Goal: Task Accomplishment & Management: Manage account settings

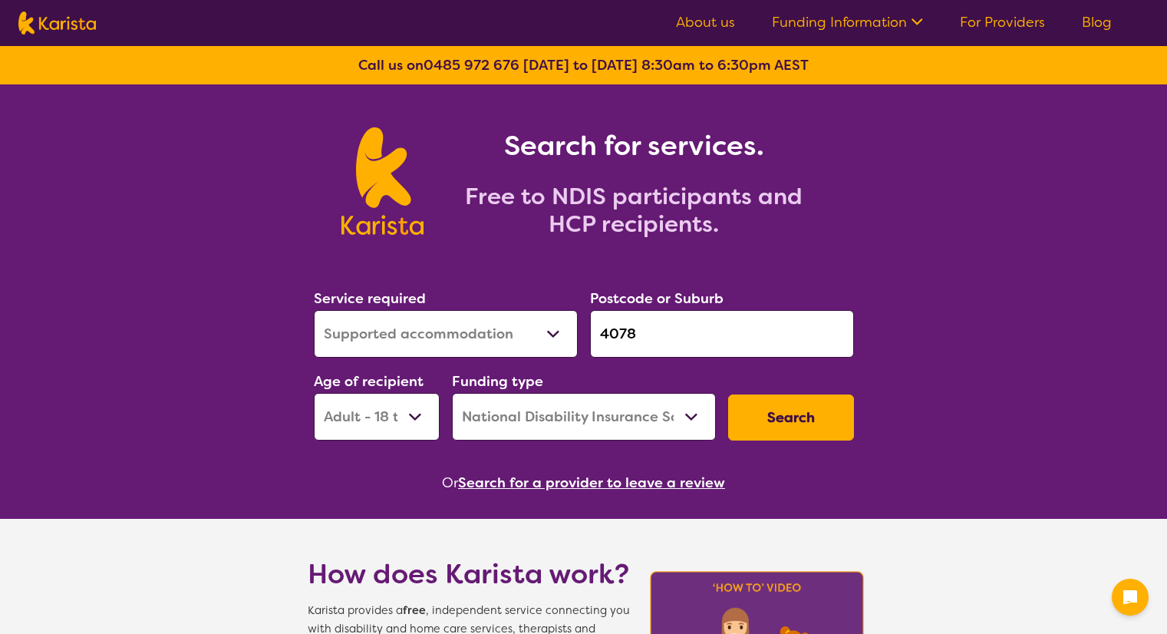
select select "Supported accommodation"
select select "AD"
select select "NDIS"
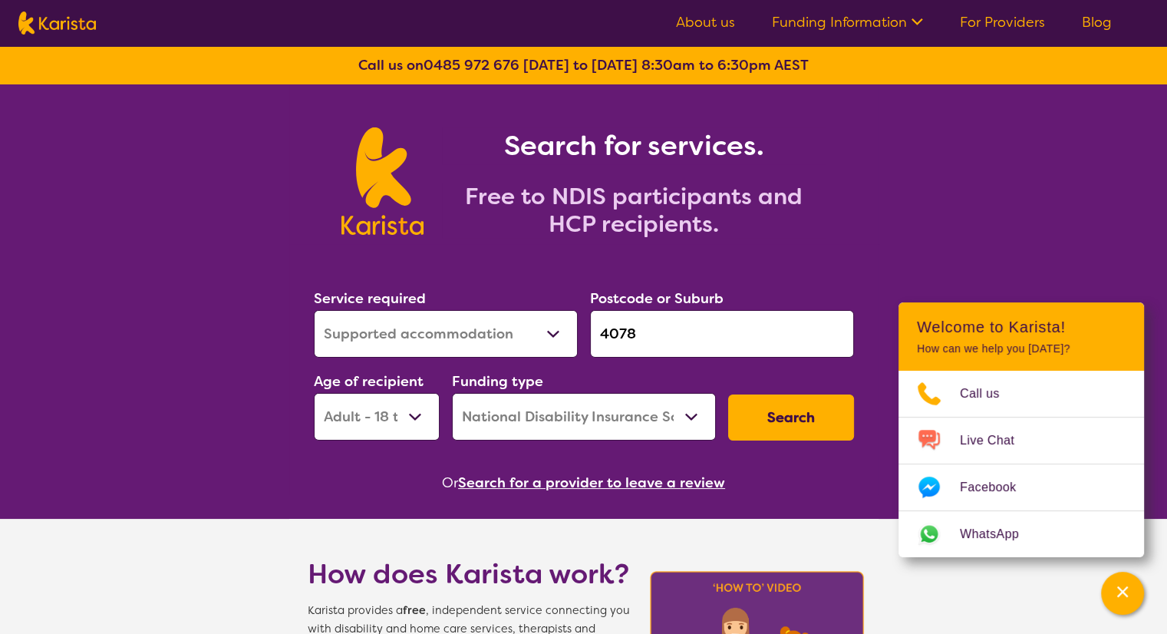
click at [857, 20] on link "Funding Information" at bounding box center [847, 22] width 151 height 18
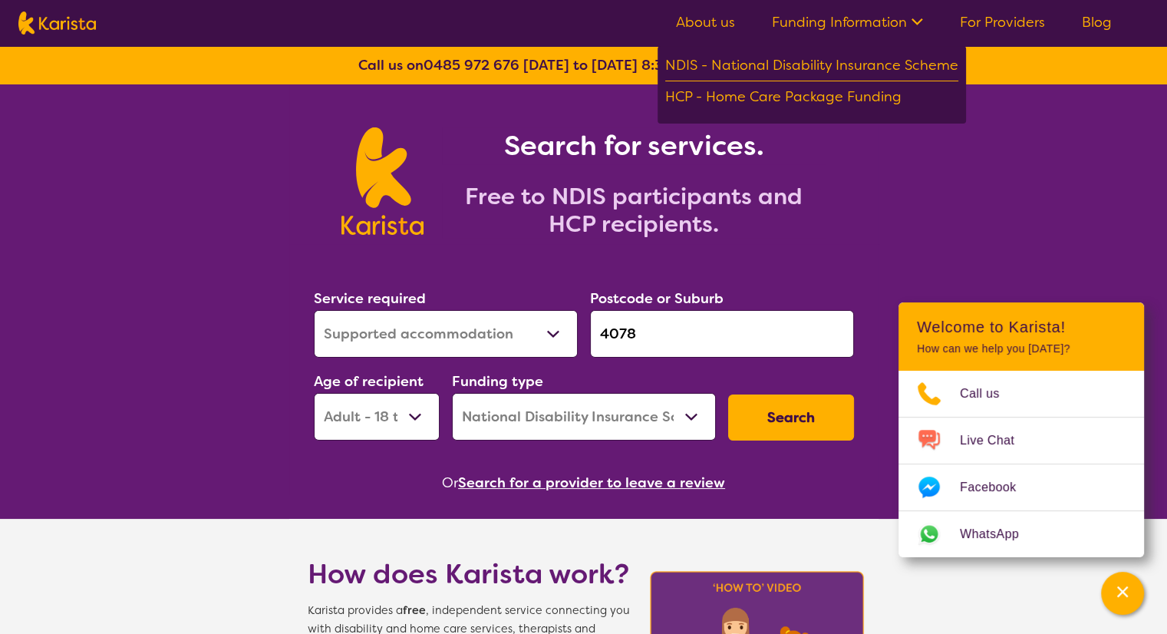
drag, startPoint x: 668, startPoint y: 330, endPoint x: 537, endPoint y: 355, distance: 132.8
click at [537, 355] on div "Service required Allied Health Assistant Assessment ([MEDICAL_DATA] or [MEDICAL…" at bounding box center [584, 364] width 553 height 166
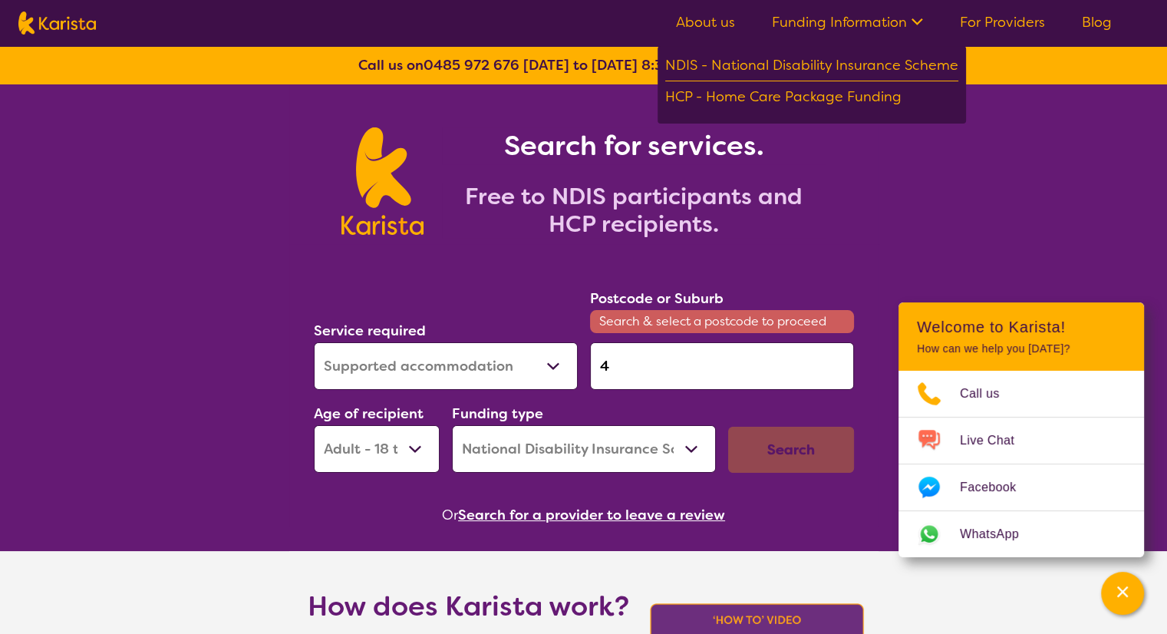
type input "4"
click at [511, 374] on select "Allied Health Assistant Assessment ([MEDICAL_DATA] or [MEDICAL_DATA]) Behaviour…" at bounding box center [446, 366] width 264 height 48
select select "Support worker"
click at [314, 342] on select "Allied Health Assistant Assessment ([MEDICAL_DATA] or [MEDICAL_DATA]) Behaviour…" at bounding box center [446, 366] width 264 height 48
click at [644, 371] on input "4" at bounding box center [722, 366] width 264 height 48
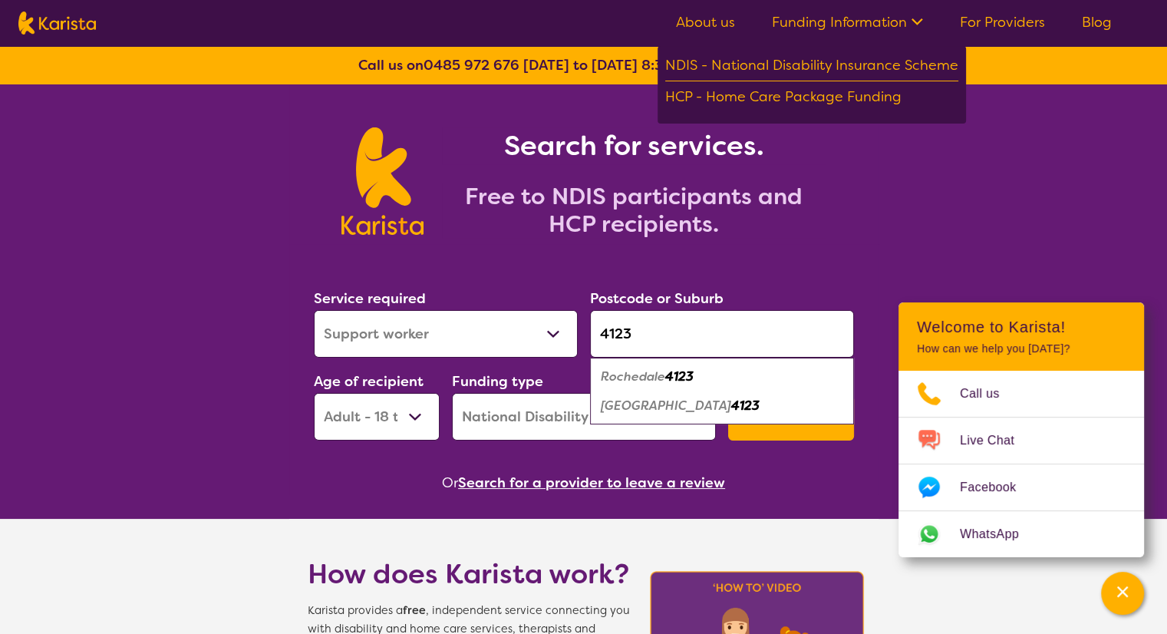
type input "4123"
click at [424, 408] on select "Early Childhood - 0 to 9 Child - 10 to 11 Adolescent - 12 to 17 Adult - 18 to 6…" at bounding box center [377, 417] width 126 height 48
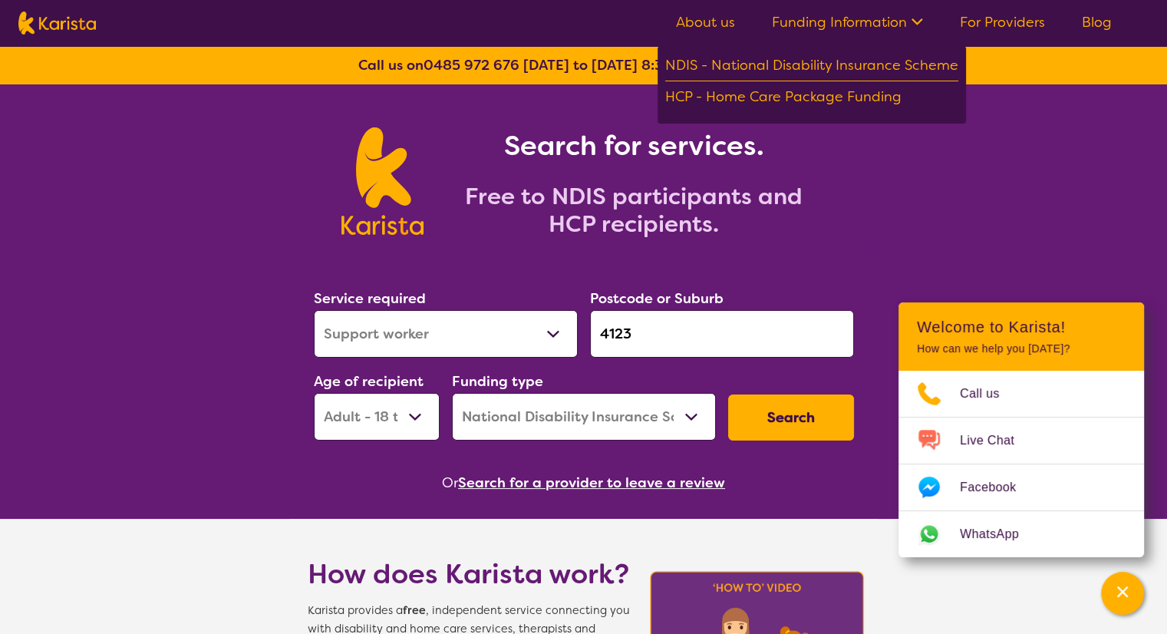
click at [314, 393] on select "Early Childhood - 0 to 9 Child - 10 to 11 Adolescent - 12 to 17 Adult - 18 to 6…" at bounding box center [377, 417] width 126 height 48
click at [801, 424] on button "Search" at bounding box center [791, 417] width 126 height 46
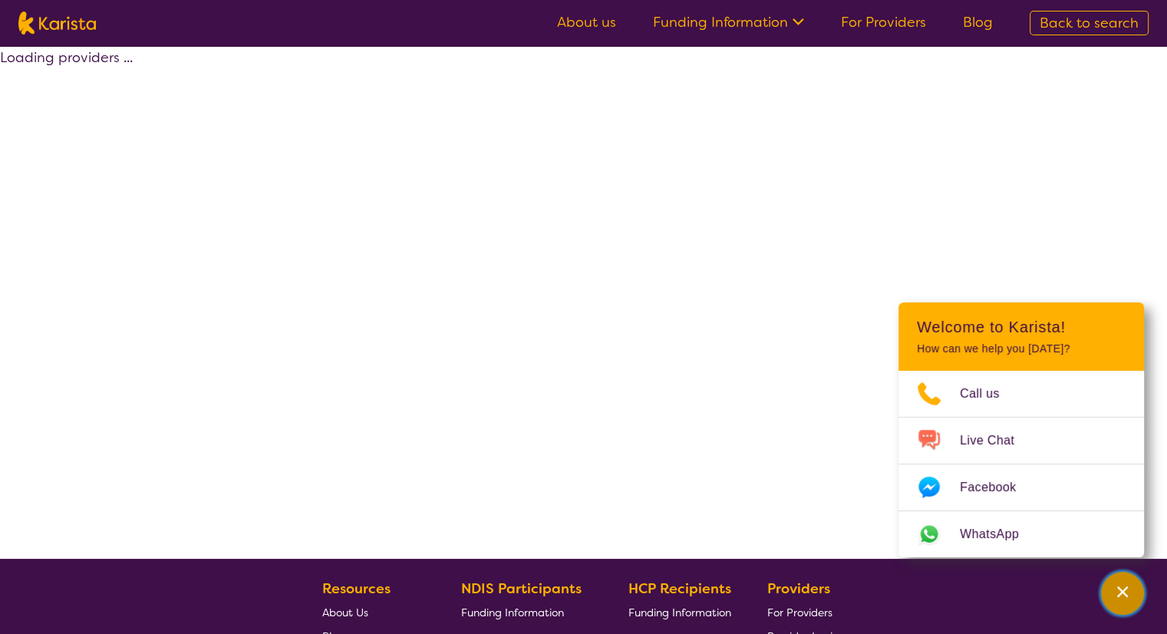
click at [1127, 596] on icon "Channel Menu" at bounding box center [1122, 591] width 11 height 11
select select "by_score"
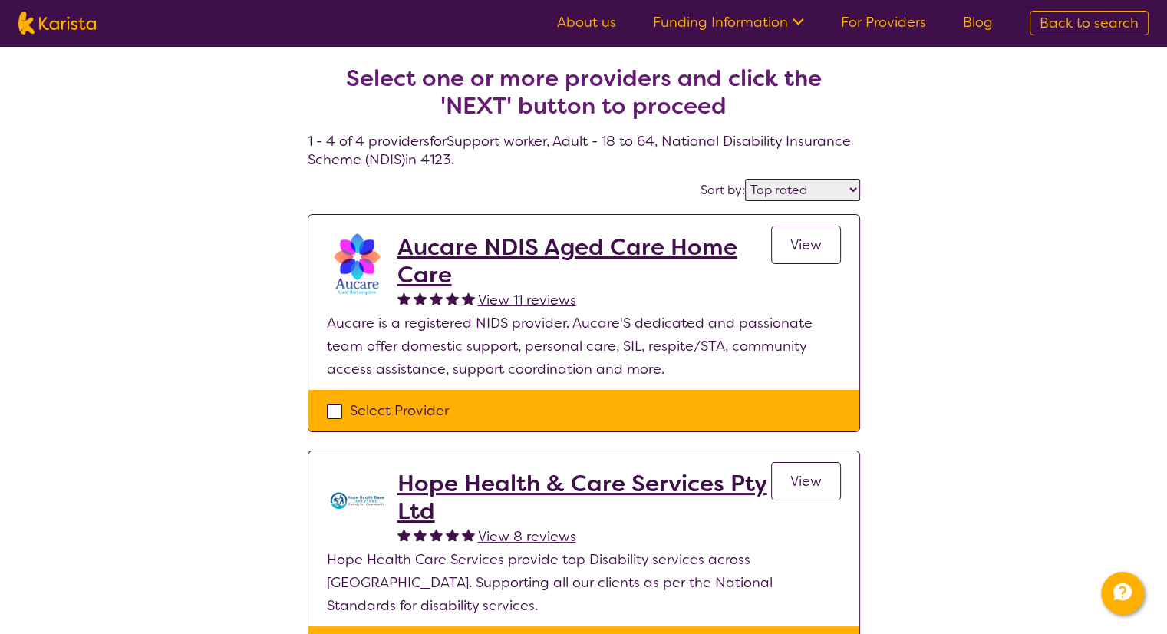
click at [813, 246] on span "View" at bounding box center [805, 245] width 31 height 18
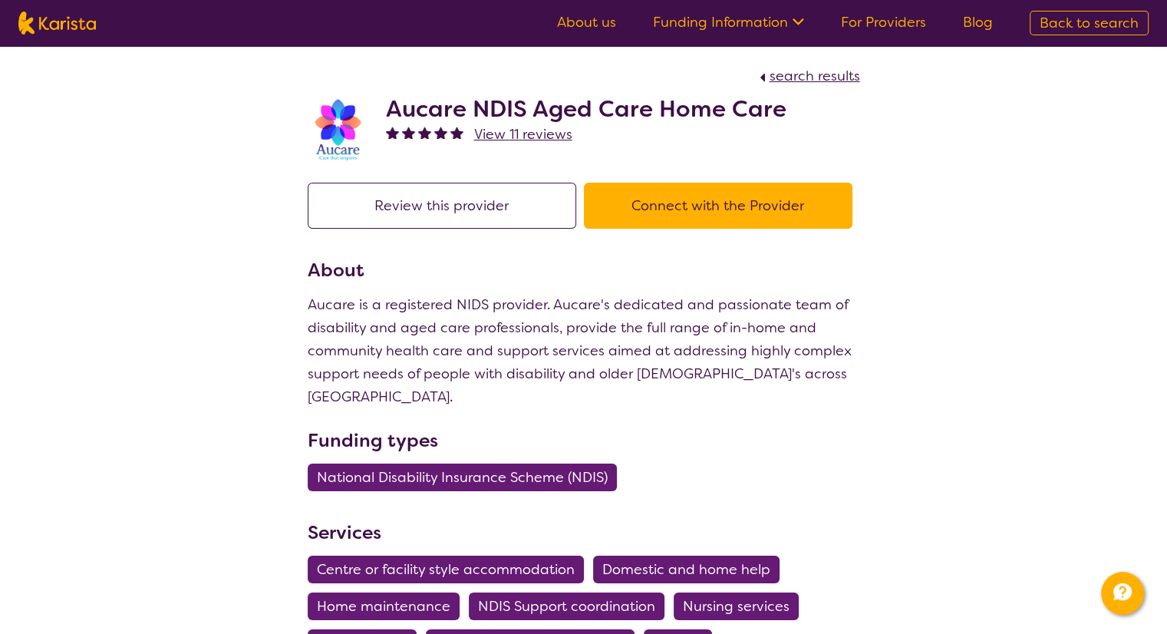
select select "by_score"
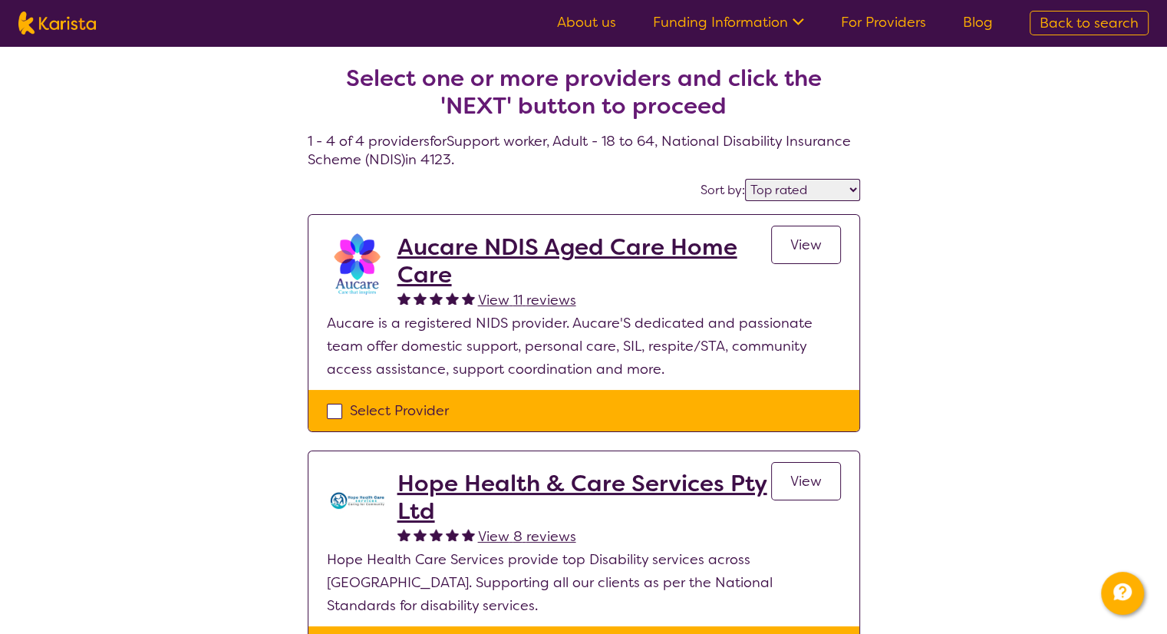
click at [809, 256] on link "View" at bounding box center [806, 245] width 70 height 38
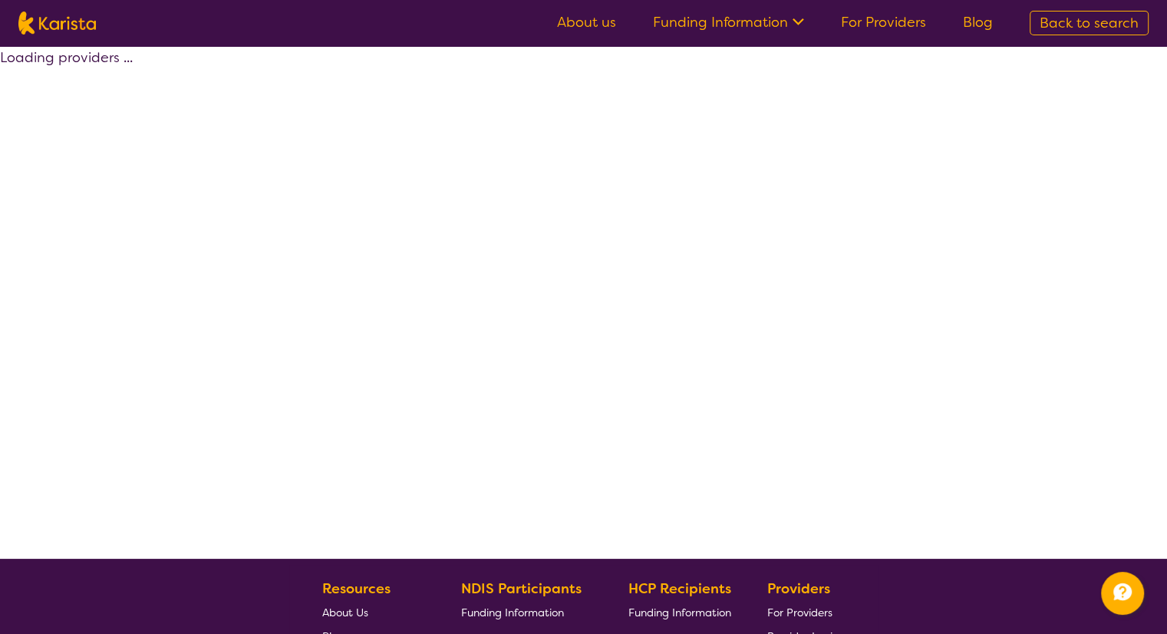
select select "by_score"
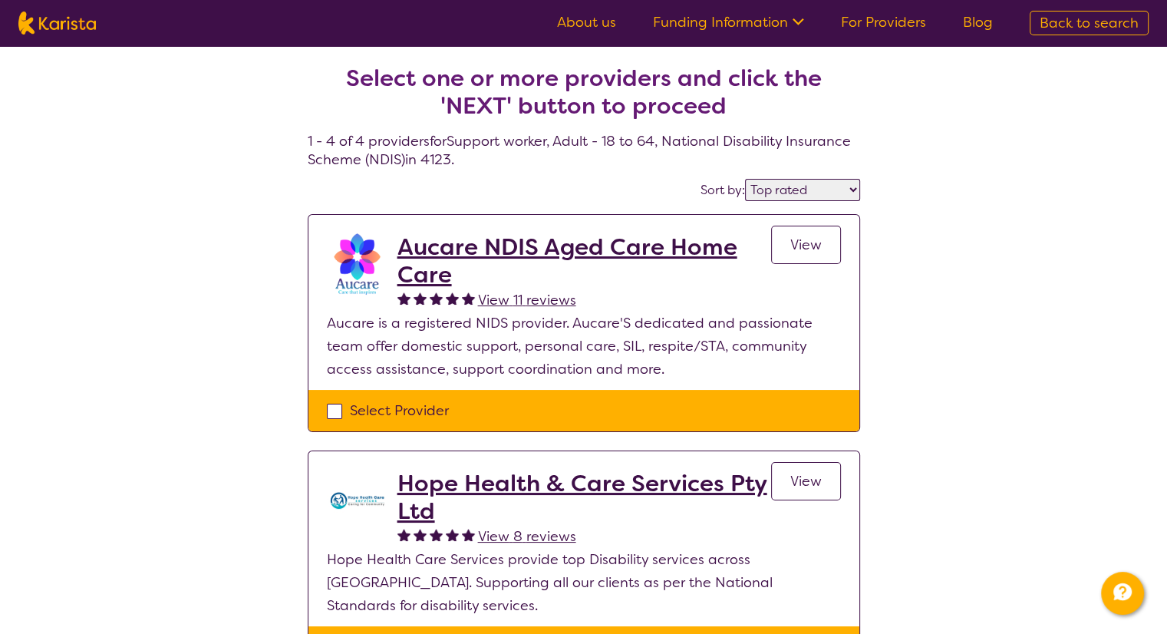
click at [912, 24] on link "For Providers" at bounding box center [883, 22] width 85 height 18
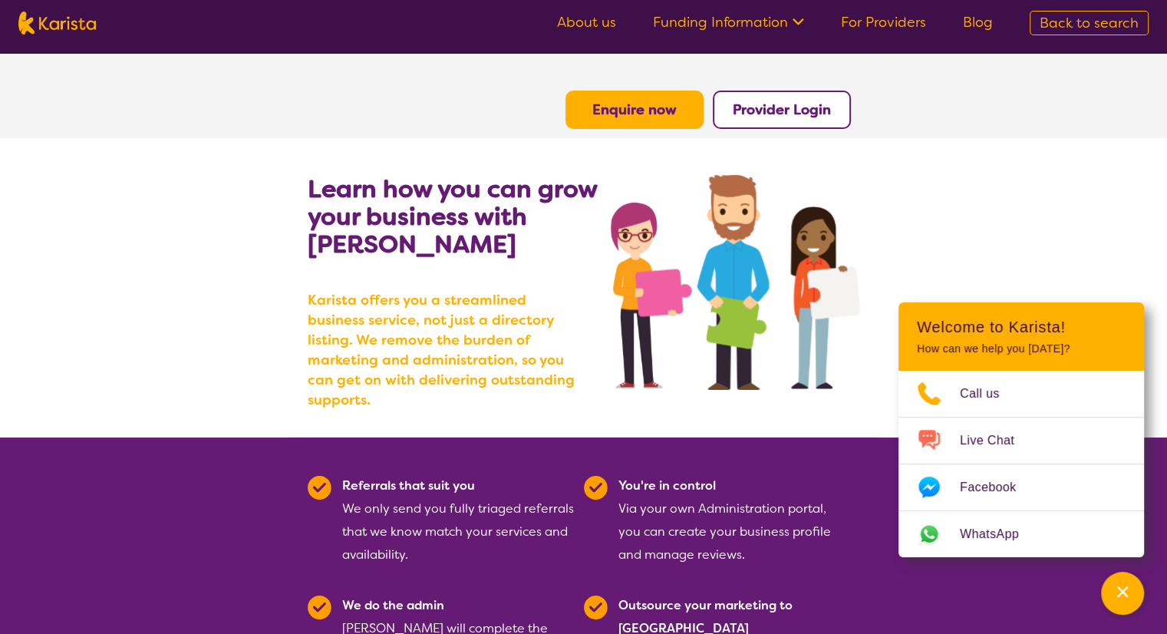
click at [758, 108] on b "Provider Login" at bounding box center [782, 110] width 98 height 18
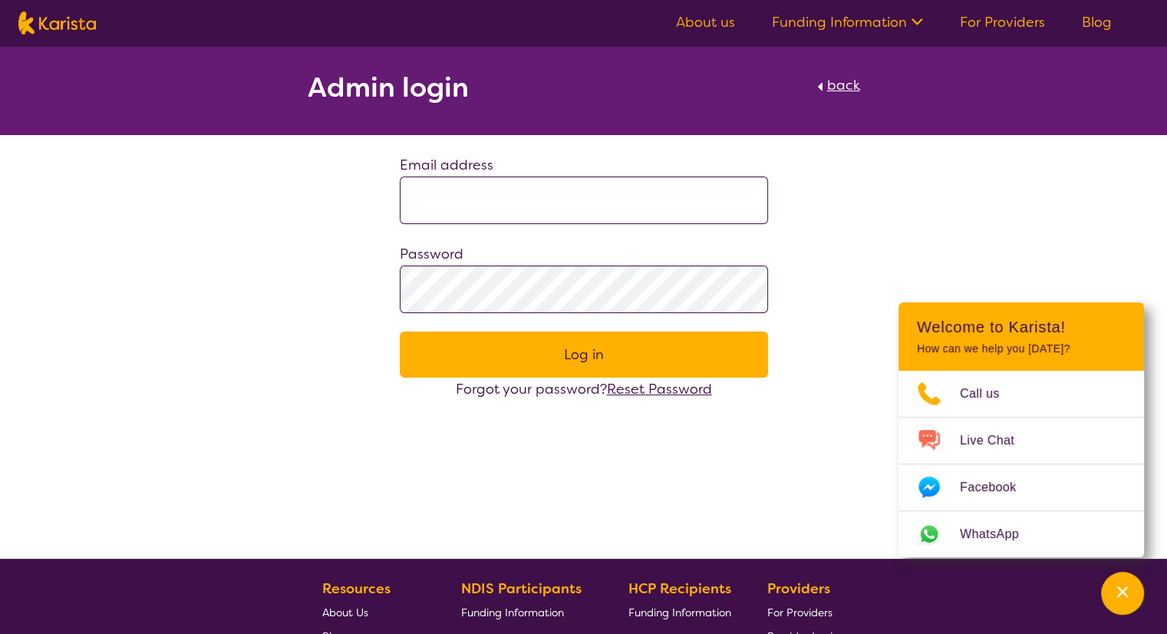
click at [531, 190] on input at bounding box center [584, 201] width 368 height 48
click at [400, 332] on button "Log in" at bounding box center [584, 355] width 368 height 46
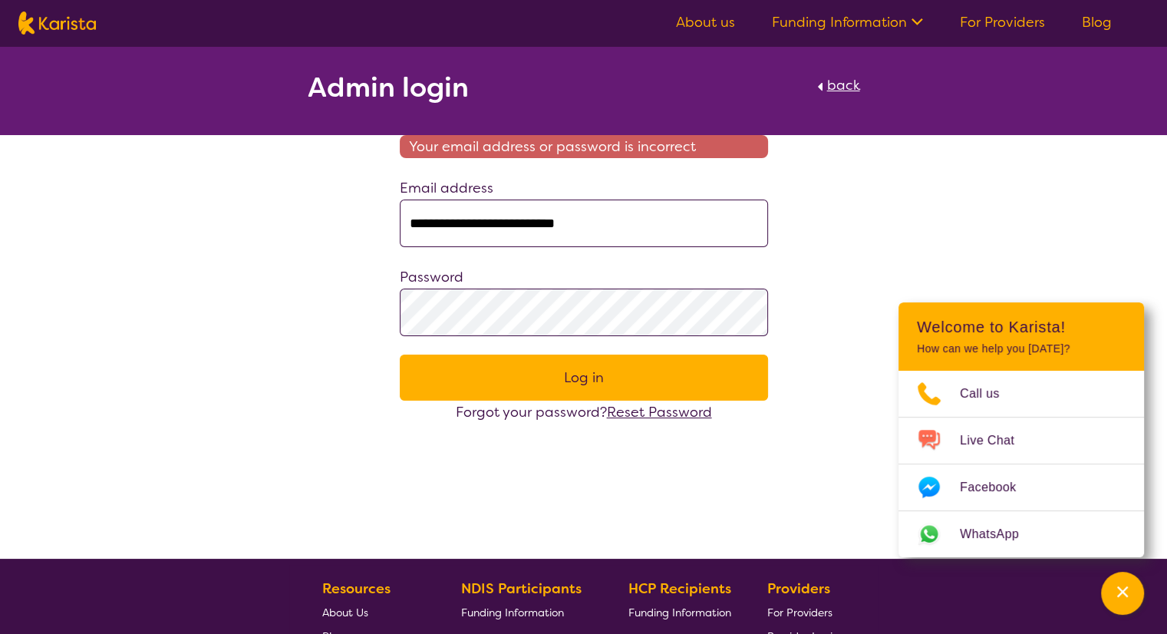
click at [326, 305] on div "**********" at bounding box center [583, 235] width 1167 height 378
click at [400, 355] on button "Log in" at bounding box center [584, 378] width 368 height 46
click at [368, 318] on div "**********" at bounding box center [583, 235] width 1167 height 378
click at [553, 368] on button "Log in" at bounding box center [584, 378] width 368 height 46
click at [262, 327] on div "**********" at bounding box center [583, 235] width 1167 height 378
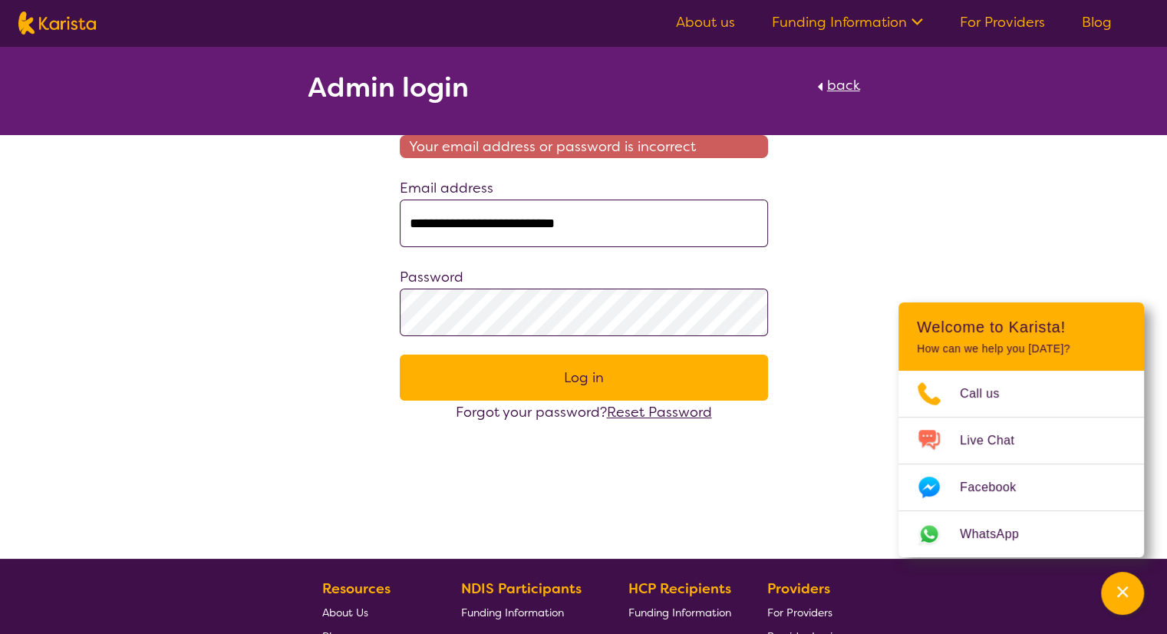
click at [400, 355] on button "Log in" at bounding box center [584, 378] width 368 height 46
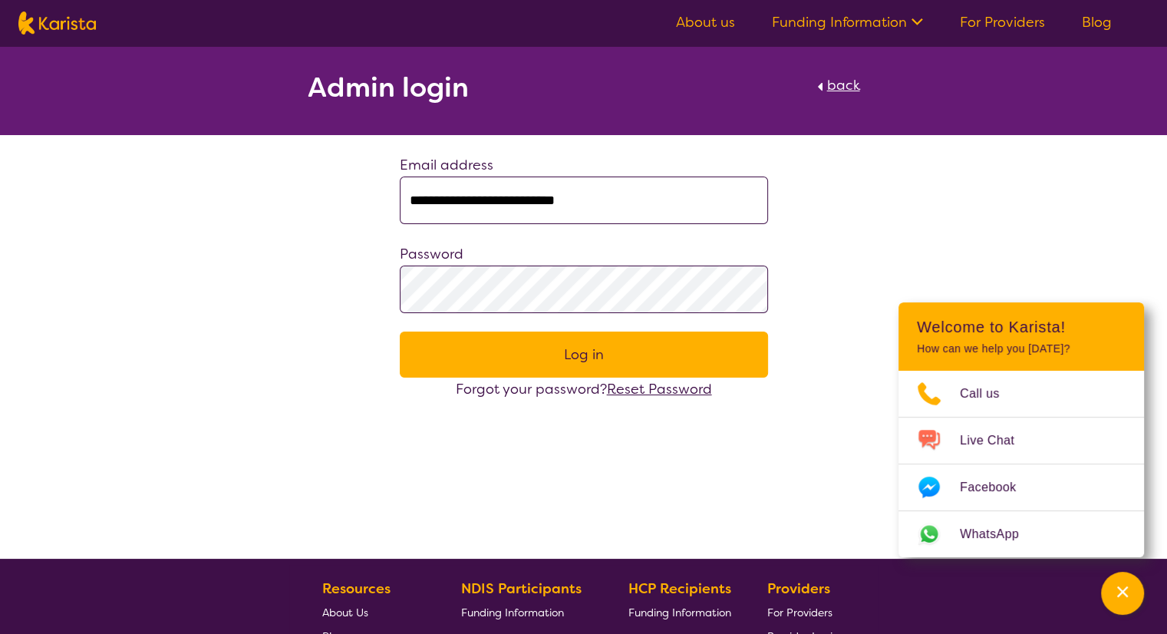
click at [489, 360] on button "Log in" at bounding box center [584, 355] width 368 height 46
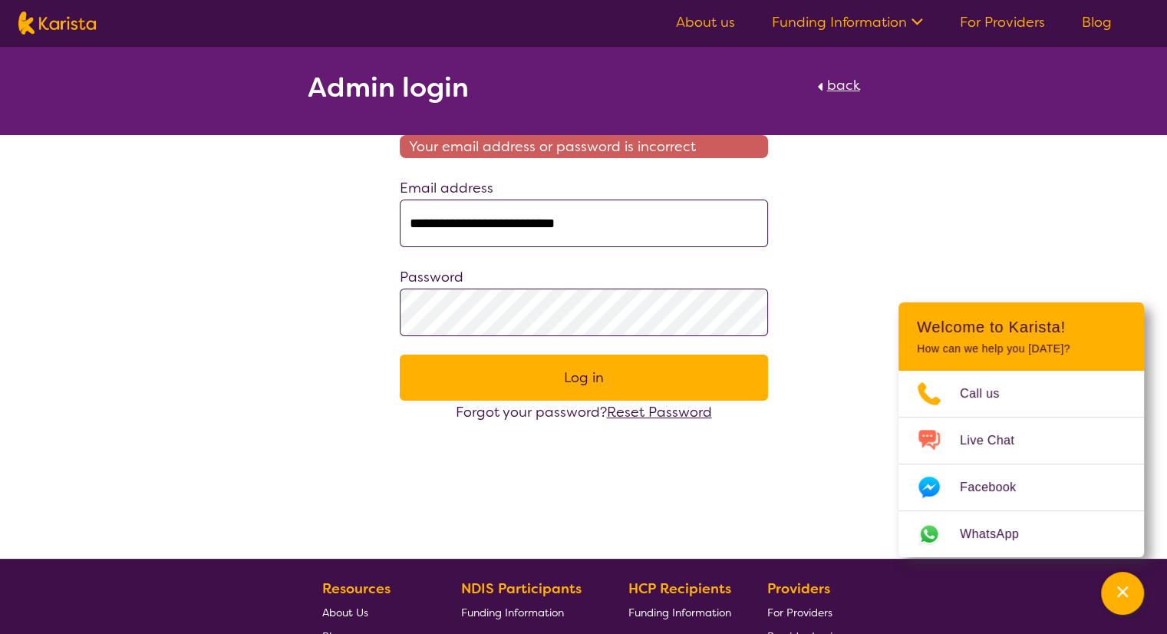
click at [362, 302] on div "**********" at bounding box center [583, 235] width 1167 height 378
click at [400, 355] on button "Log in" at bounding box center [584, 378] width 368 height 46
click at [433, 220] on input "**********" at bounding box center [584, 224] width 368 height 48
drag, startPoint x: 433, startPoint y: 220, endPoint x: 365, endPoint y: 226, distance: 68.6
click at [365, 226] on div "**********" at bounding box center [583, 235] width 1167 height 378
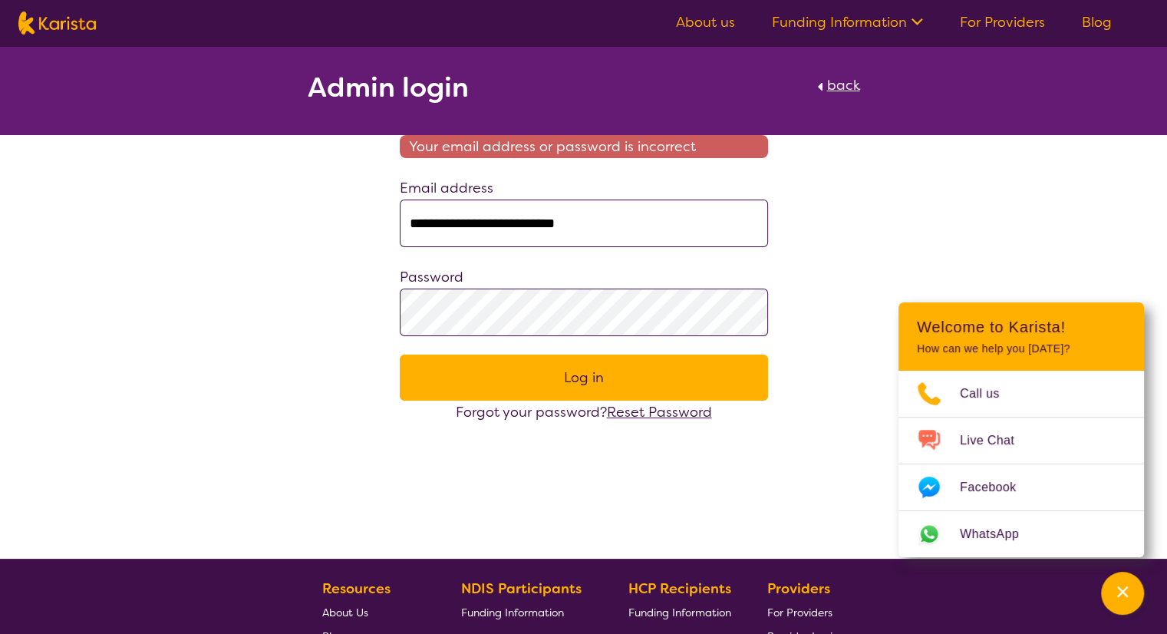
click at [426, 228] on input "**********" at bounding box center [584, 224] width 368 height 48
drag, startPoint x: 431, startPoint y: 220, endPoint x: 393, endPoint y: 223, distance: 37.7
click at [393, 223] on div "**********" at bounding box center [583, 279] width 405 height 289
type input "**********"
click at [507, 369] on button "Log in" at bounding box center [584, 378] width 368 height 46
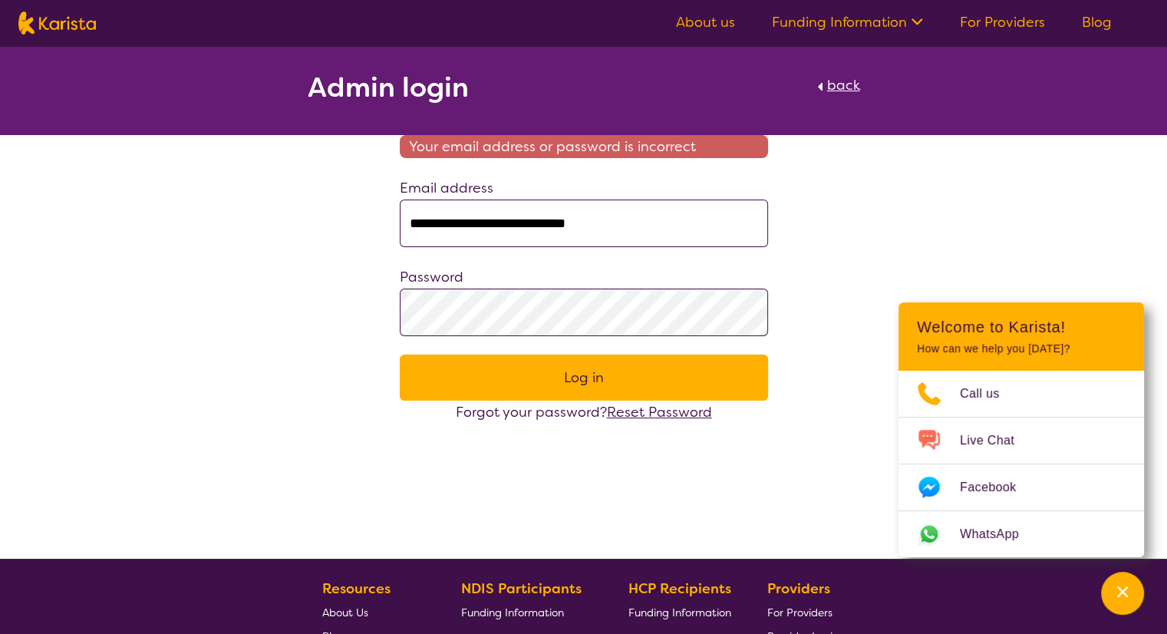
click at [291, 287] on div "**********" at bounding box center [583, 235] width 1167 height 378
click at [400, 355] on button "Log in" at bounding box center [584, 378] width 368 height 46
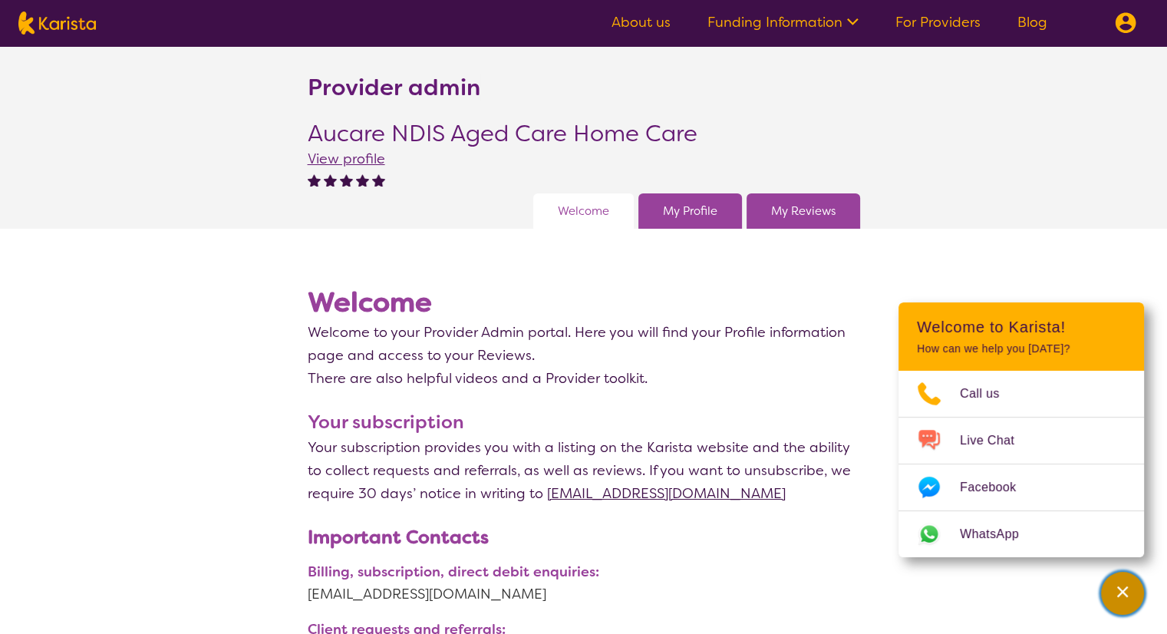
click at [1137, 592] on button "Channel Menu" at bounding box center [1122, 593] width 43 height 43
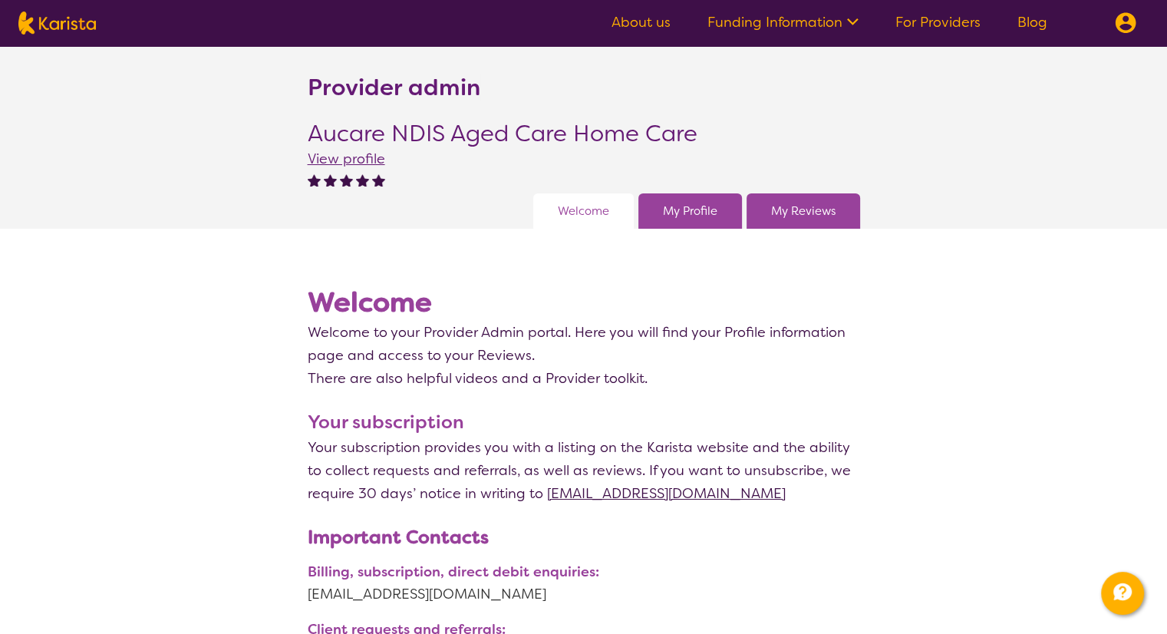
click at [691, 210] on link "My Profile" at bounding box center [690, 211] width 54 height 23
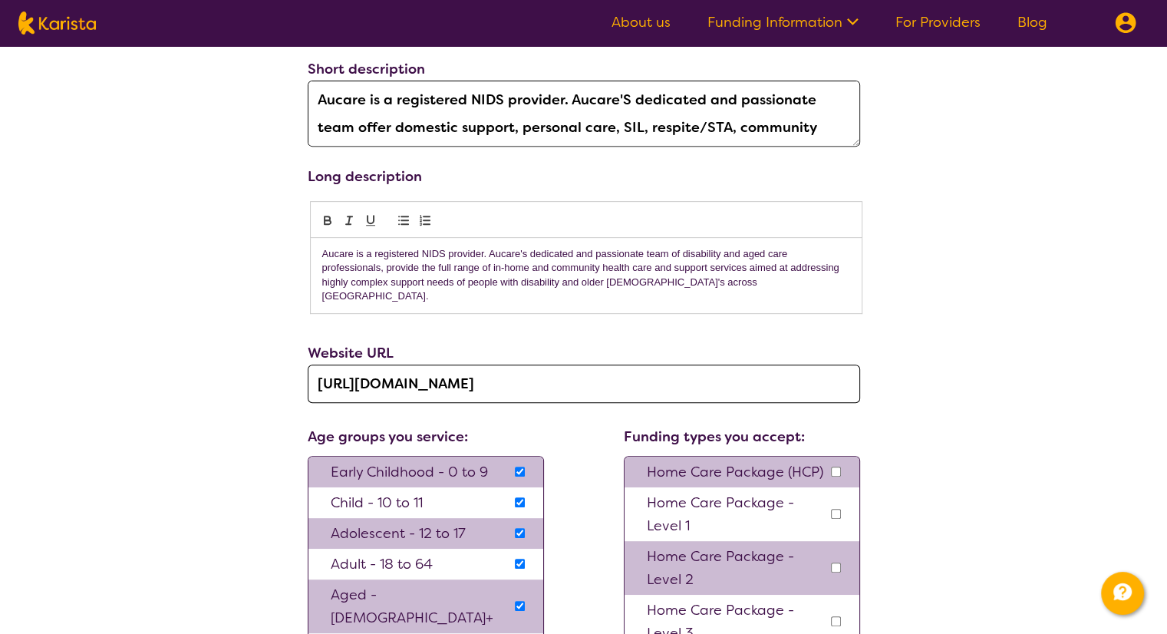
scroll to position [537, 0]
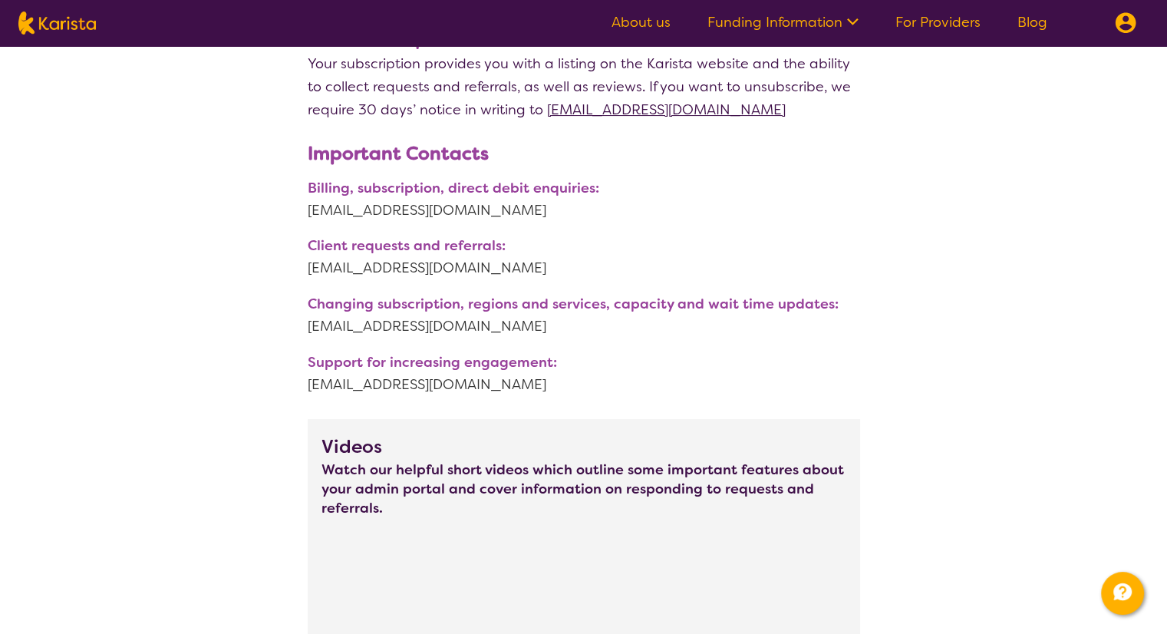
scroll to position [153, 0]
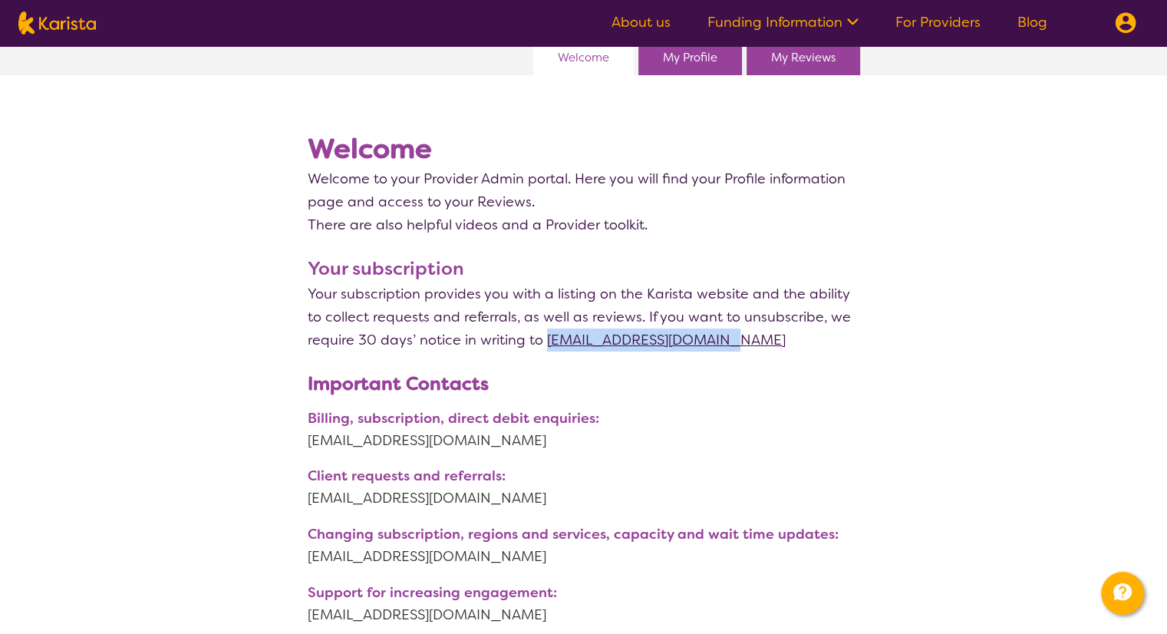
drag, startPoint x: 715, startPoint y: 339, endPoint x: 544, endPoint y: 338, distance: 171.1
click at [544, 338] on p "Your subscription provides you with a listing on the Karista website and the ab…" at bounding box center [584, 316] width 553 height 69
copy link "accounts@karista.com.au"
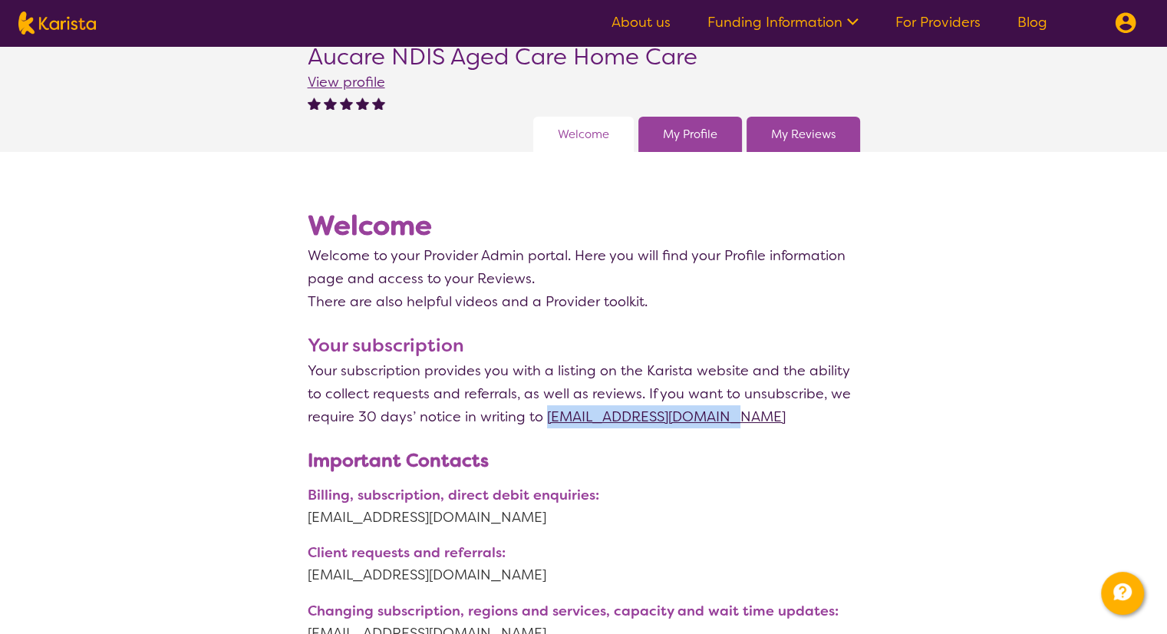
scroll to position [0, 0]
